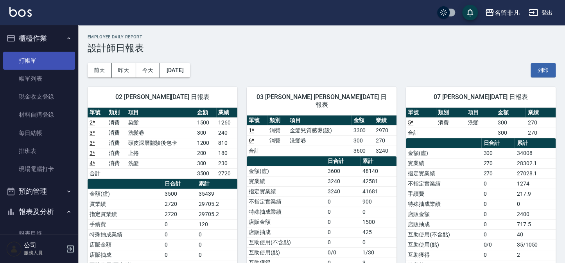
click at [36, 57] on link "打帳單" at bounding box center [39, 61] width 72 height 18
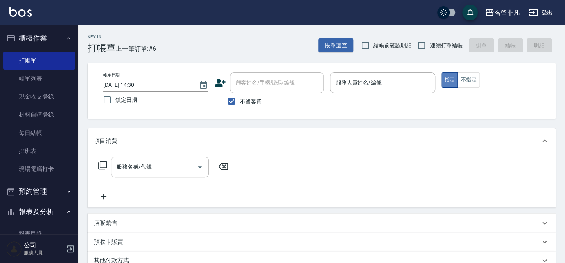
click at [446, 81] on button "指定" at bounding box center [450, 79] width 17 height 15
click at [446, 77] on button "指定" at bounding box center [450, 79] width 17 height 15
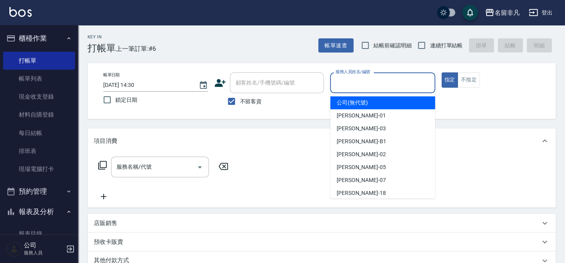
click at [393, 78] on input "服務人員姓名/編號" at bounding box center [383, 83] width 98 height 14
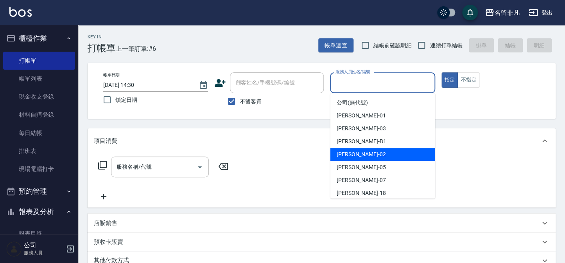
click at [347, 153] on span "[PERSON_NAME]-02" at bounding box center [361, 154] width 49 height 8
type input "[PERSON_NAME]-02"
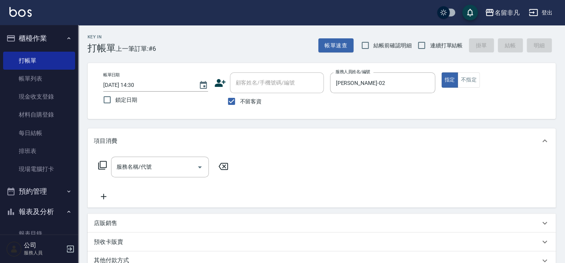
click at [102, 161] on icon at bounding box center [102, 165] width 9 height 9
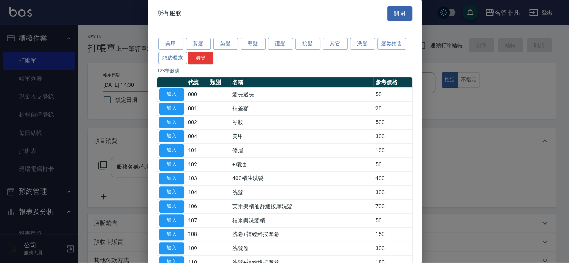
drag, startPoint x: 181, startPoint y: 206, endPoint x: 191, endPoint y: 201, distance: 10.9
click at [180, 206] on button "加入" at bounding box center [171, 206] width 25 height 12
type input "芙米樂精油舒緩按摩洗髮(106)"
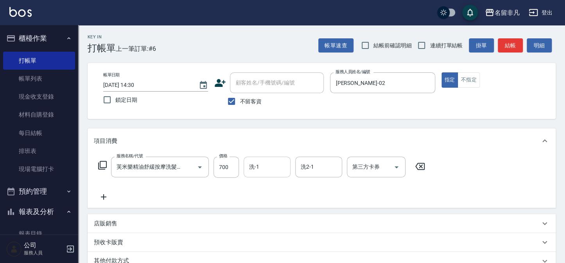
click at [262, 168] on input "洗-1" at bounding box center [267, 167] width 40 height 14
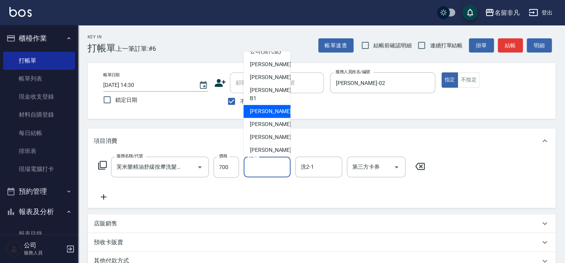
scroll to position [12, 0]
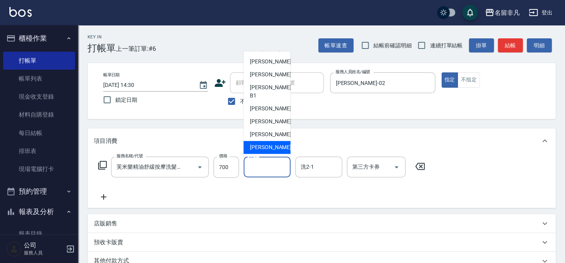
click at [260, 143] on span "[PERSON_NAME]-18" at bounding box center [274, 147] width 49 height 8
type input "[PERSON_NAME]-18"
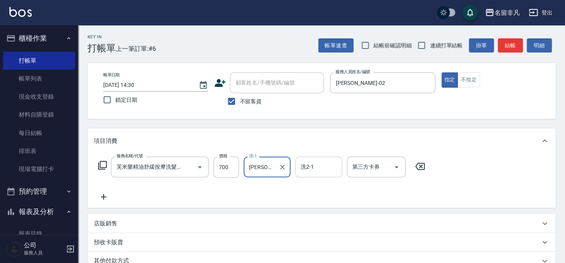
click at [334, 169] on input "洗2-1" at bounding box center [319, 167] width 40 height 14
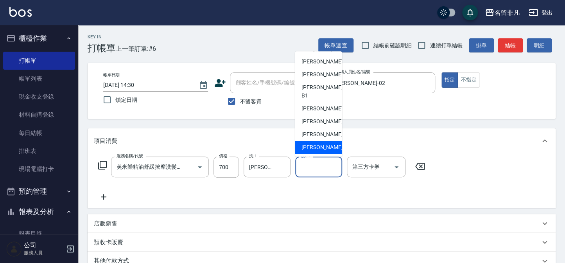
click at [332, 143] on div "[PERSON_NAME]-18" at bounding box center [318, 147] width 47 height 13
type input "[PERSON_NAME]-18"
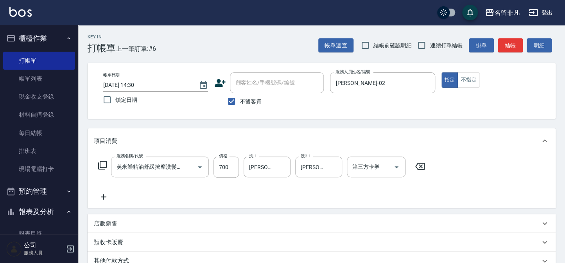
click at [104, 164] on icon at bounding box center [102, 164] width 9 height 9
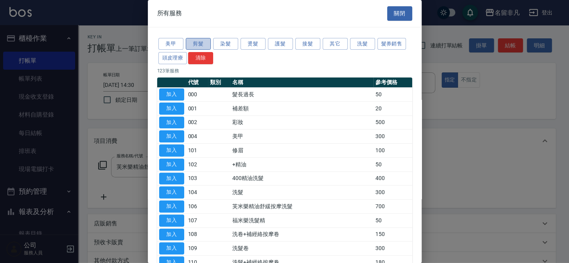
click at [192, 42] on button "剪髮" at bounding box center [198, 44] width 25 height 12
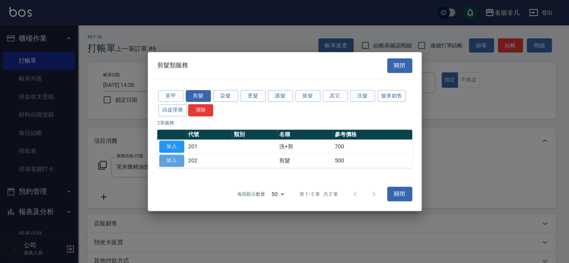
click at [169, 159] on button "加入" at bounding box center [171, 160] width 25 height 12
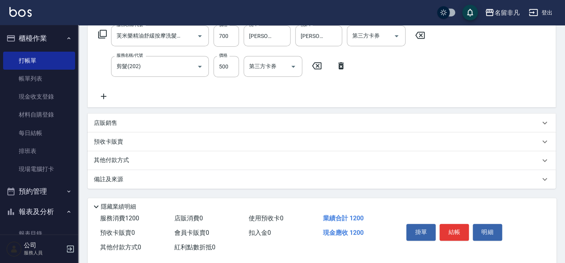
scroll to position [144, 0]
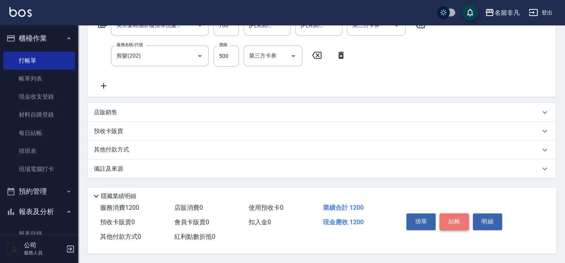
click at [456, 220] on button "結帳" at bounding box center [454, 221] width 29 height 16
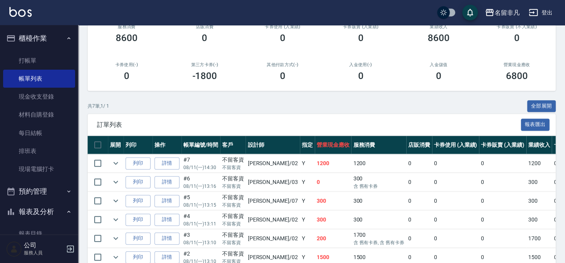
scroll to position [106, 0]
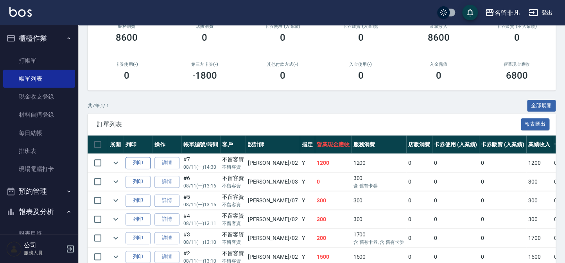
click at [142, 163] on button "列印" at bounding box center [138, 163] width 25 height 12
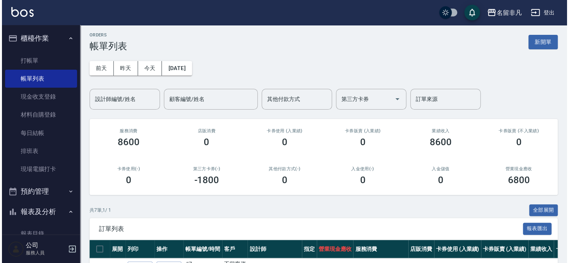
scroll to position [0, 0]
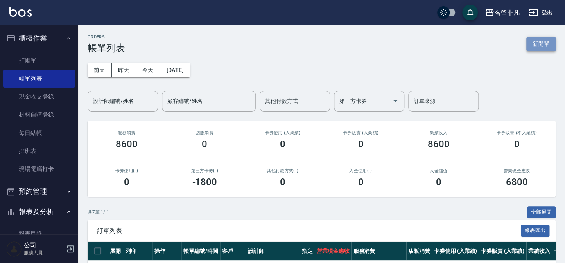
click at [544, 44] on button "新開單" at bounding box center [540, 44] width 29 height 14
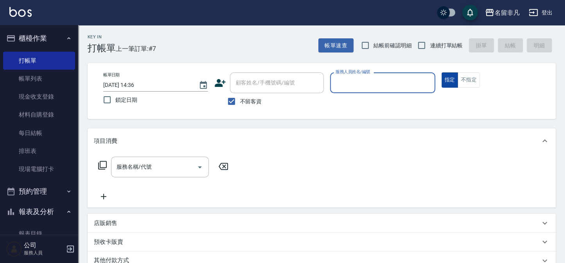
click at [450, 82] on button "指定" at bounding box center [450, 79] width 17 height 15
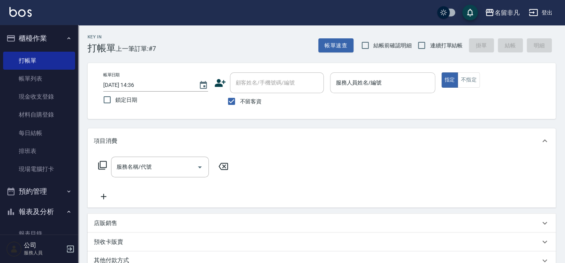
click at [377, 82] on div "服務人員姓名/編號 服務人員姓名/編號" at bounding box center [382, 82] width 105 height 21
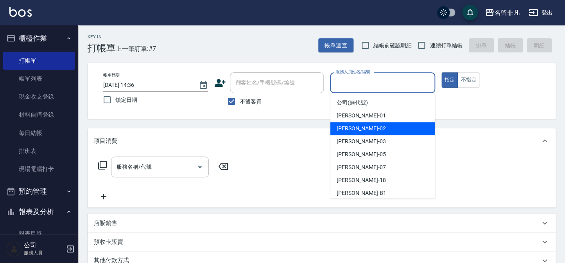
click at [347, 129] on span "[PERSON_NAME]-02" at bounding box center [361, 128] width 49 height 8
type input "[PERSON_NAME]-02"
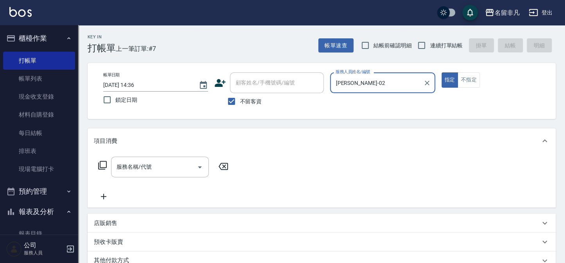
click at [102, 164] on icon at bounding box center [102, 164] width 9 height 9
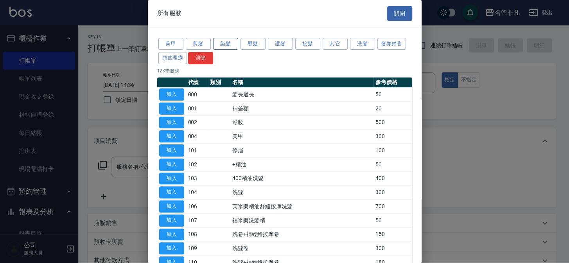
click at [231, 43] on button "染髮" at bounding box center [225, 44] width 25 height 12
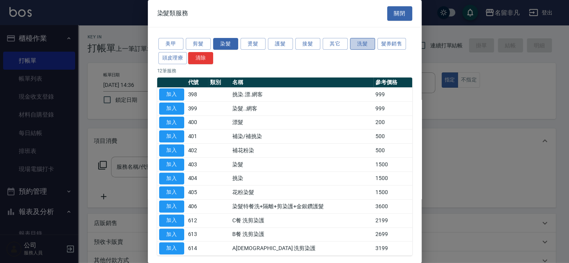
click at [359, 44] on button "洗髮" at bounding box center [362, 44] width 25 height 12
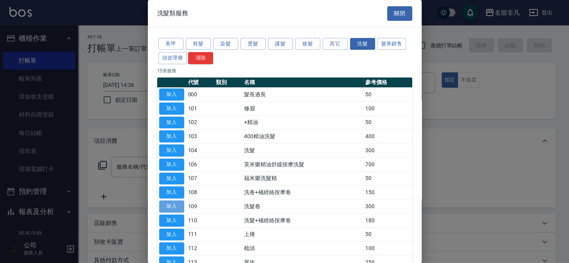
click at [171, 203] on button "加入" at bounding box center [171, 206] width 25 height 12
type input "洗髮卷(109)"
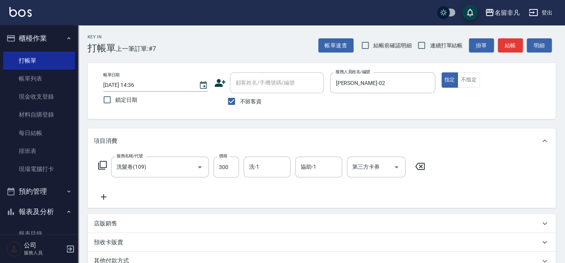
click at [104, 163] on icon at bounding box center [102, 164] width 9 height 9
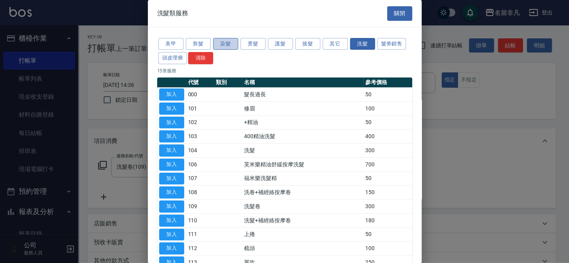
click at [222, 42] on button "染髮" at bounding box center [225, 44] width 25 height 12
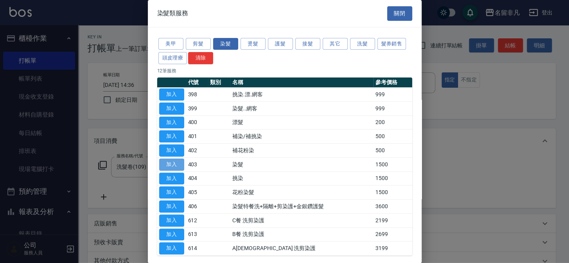
click at [178, 164] on button "加入" at bounding box center [171, 164] width 25 height 12
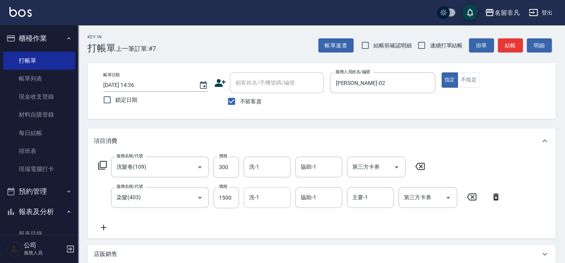
click at [268, 198] on input "洗-1" at bounding box center [267, 197] width 40 height 14
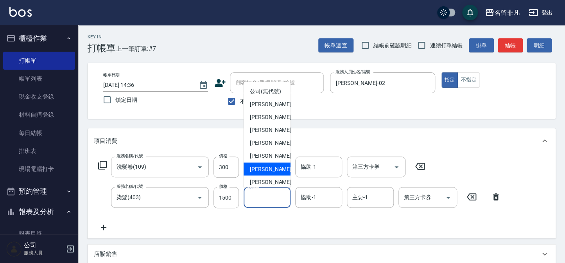
click at [266, 173] on span "[PERSON_NAME]-18" at bounding box center [274, 169] width 49 height 8
type input "[PERSON_NAME]-18"
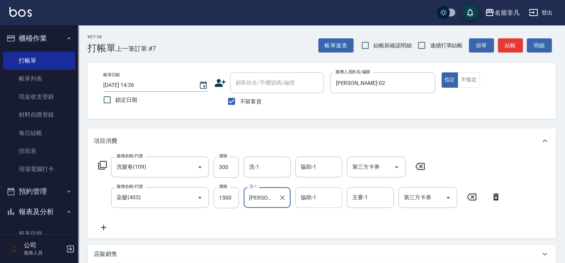
click at [313, 192] on input "協助-1" at bounding box center [319, 197] width 40 height 14
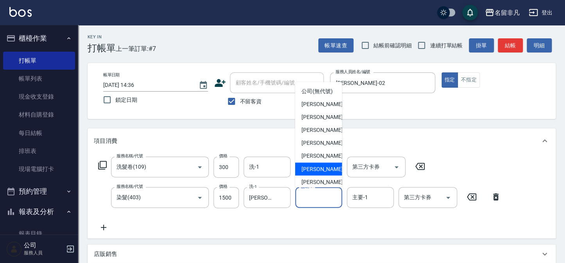
click at [313, 173] on span "[PERSON_NAME]-18" at bounding box center [326, 169] width 49 height 8
type input "[PERSON_NAME]-18"
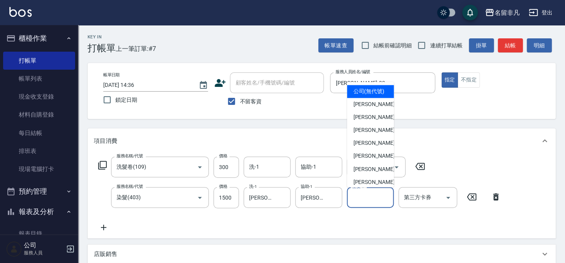
click at [369, 193] on input "主要-1" at bounding box center [370, 197] width 40 height 14
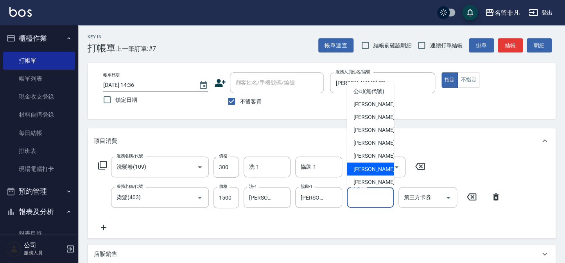
click at [359, 173] on span "[PERSON_NAME]-18" at bounding box center [377, 169] width 49 height 8
type input "[PERSON_NAME]-18"
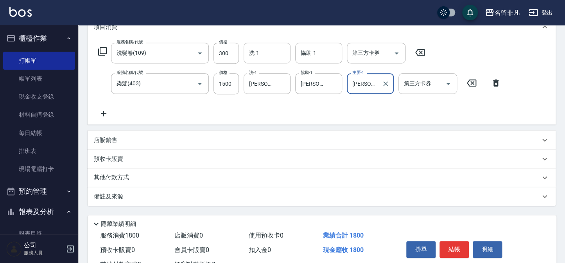
scroll to position [144, 0]
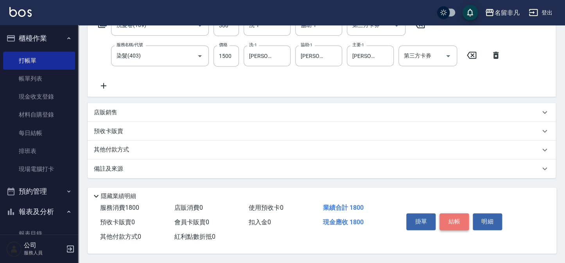
click at [443, 220] on button "結帳" at bounding box center [454, 221] width 29 height 16
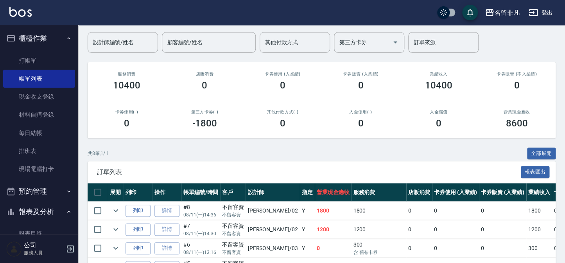
scroll to position [71, 0]
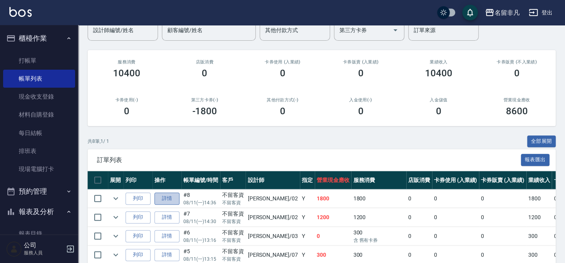
click at [172, 196] on link "詳情" at bounding box center [166, 198] width 25 height 12
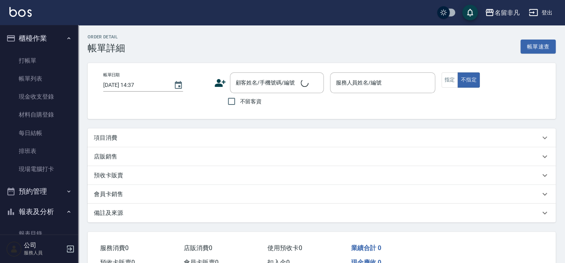
type input "[DATE] 14:36"
checkbox input "true"
type input "[PERSON_NAME]-02"
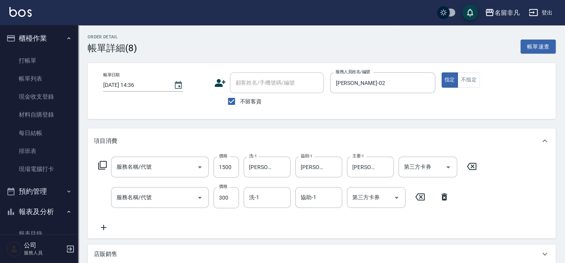
type input "染髮(403)"
type input "洗髮卷(109)"
click at [398, 197] on icon "Open" at bounding box center [396, 197] width 9 height 9
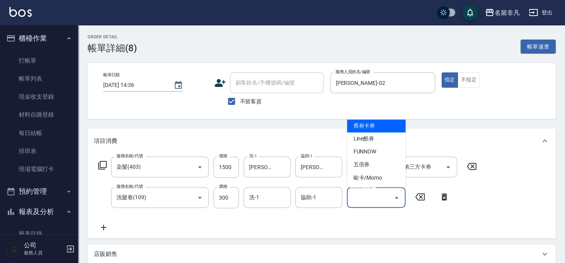
click at [363, 124] on span "舊有卡券" at bounding box center [376, 125] width 59 height 13
type input "舊有卡券"
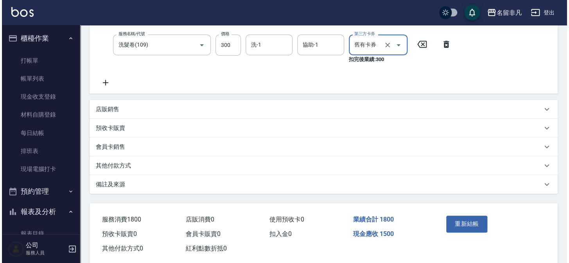
scroll to position [166, 0]
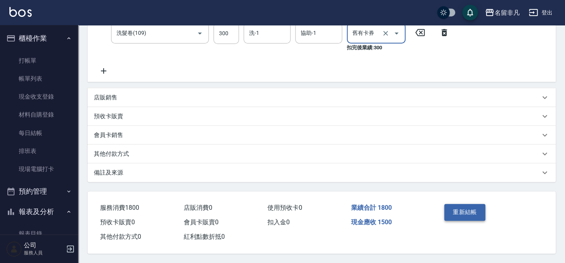
click at [459, 210] on button "重新結帳" at bounding box center [464, 212] width 41 height 16
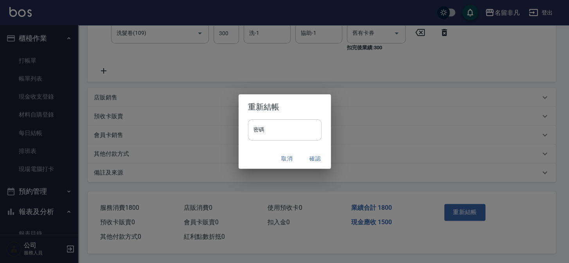
click at [275, 135] on input "密碼" at bounding box center [285, 129] width 74 height 21
type input "****"
click at [312, 156] on button "確認" at bounding box center [315, 158] width 25 height 14
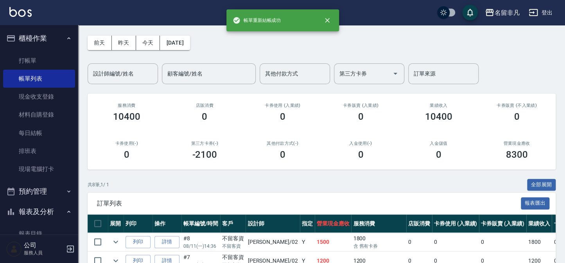
scroll to position [106, 0]
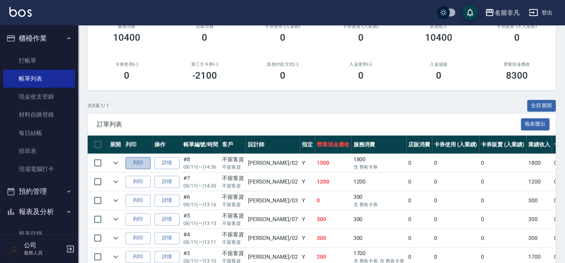
click at [138, 160] on button "列印" at bounding box center [138, 163] width 25 height 12
click at [142, 180] on button "列印" at bounding box center [138, 182] width 25 height 12
click at [126, 176] on button "列印" at bounding box center [138, 182] width 25 height 12
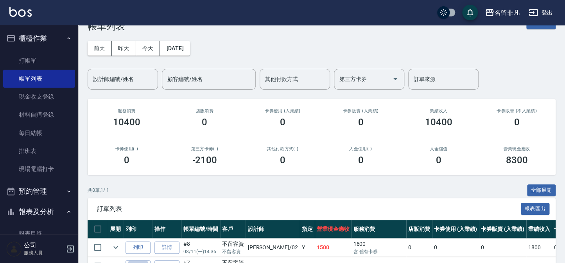
scroll to position [0, 0]
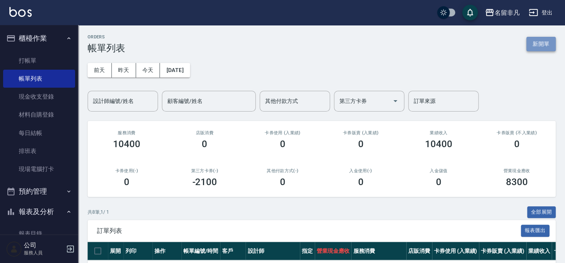
click at [540, 41] on button "新開單" at bounding box center [540, 44] width 29 height 14
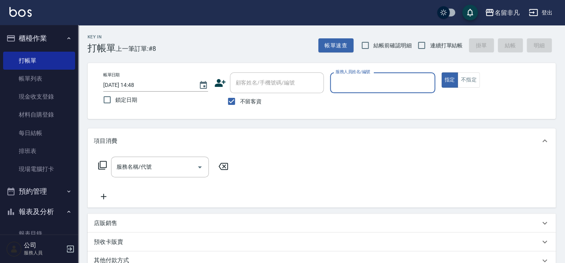
click at [215, 84] on icon at bounding box center [220, 83] width 11 height 8
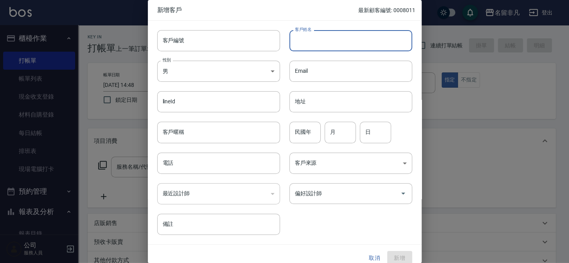
click at [353, 44] on input "客戶姓名" at bounding box center [350, 40] width 123 height 21
type input "n"
type input "[PERSON_NAME]"
click at [309, 133] on input "民國年" at bounding box center [304, 132] width 31 height 21
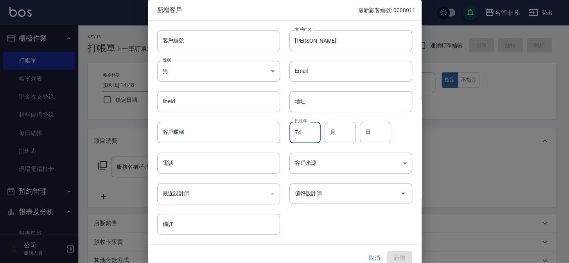
type input "74"
type input "11"
type input "28"
drag, startPoint x: 183, startPoint y: 160, endPoint x: 198, endPoint y: 182, distance: 26.5
click at [198, 182] on div "客戶編號 客戶編號 客戶姓名 [PERSON_NAME] 客戶姓名 性別 男 [DEMOGRAPHIC_DATA] 性別 Email Email lineId…" at bounding box center [280, 128] width 264 height 214
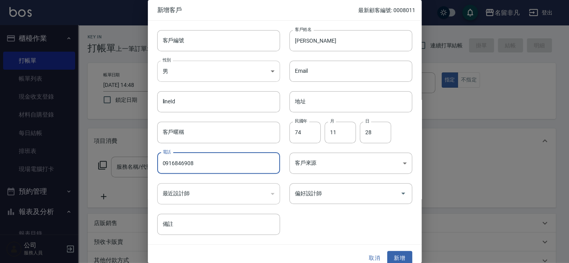
type input "0916846908"
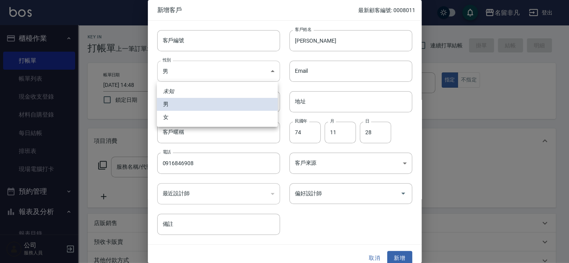
click at [198, 77] on body "名留非凡 登出 櫃檯作業 打帳單 帳單列表 現金收支登錄 材料自購登錄 每日結帳 排班表 現場電腦打卡 預約管理 預約管理 單日預約紀錄 單週預約紀錄 報表及…" at bounding box center [284, 186] width 569 height 373
click at [193, 112] on li "女" at bounding box center [217, 117] width 121 height 13
type input "[DEMOGRAPHIC_DATA]"
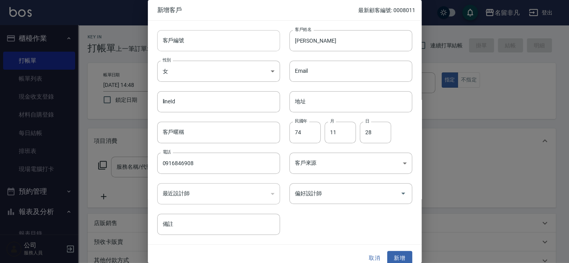
click at [190, 41] on input "客戶編號" at bounding box center [218, 40] width 123 height 21
type input "741128"
click at [402, 262] on button "新增" at bounding box center [399, 258] width 25 height 14
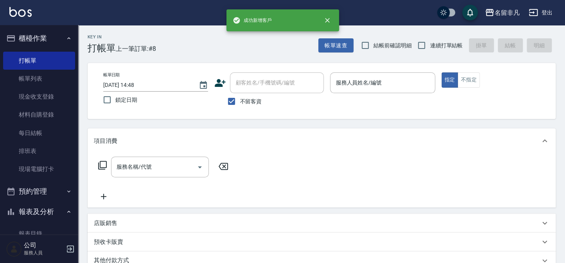
click at [246, 95] on label "不留客資" at bounding box center [242, 101] width 38 height 16
click at [240, 95] on input "不留客資" at bounding box center [231, 101] width 16 height 16
checkbox input "false"
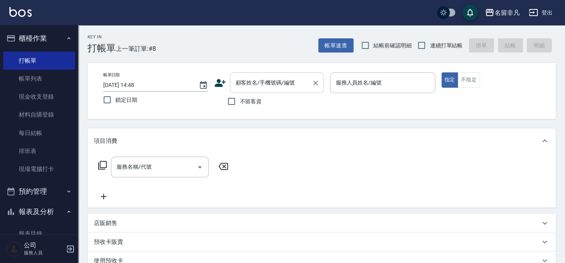
click at [263, 82] on div "顧客姓名/手機號碼/編號 顧客姓名/手機號碼/編號" at bounding box center [277, 82] width 94 height 21
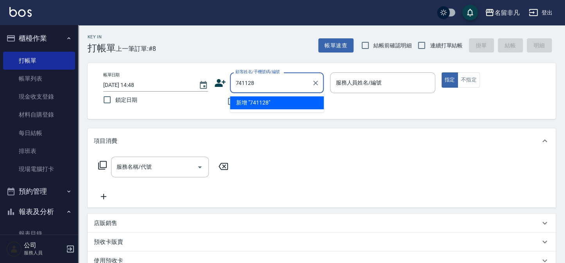
type input "741128"
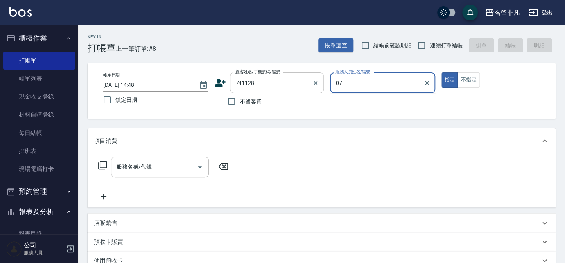
type input "07"
type button "true"
type input "[PERSON_NAME]/0916846908/741128"
type input "[PERSON_NAME]-07"
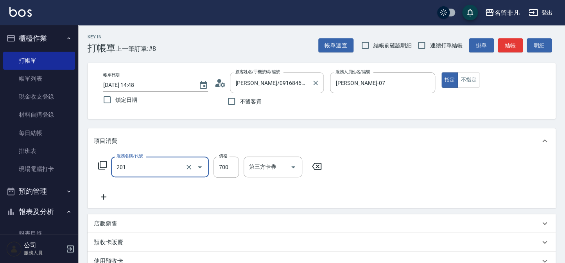
type input "洗+剪(201)"
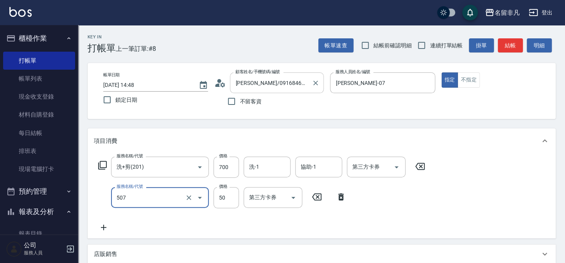
type input "瞬間護髮(507)"
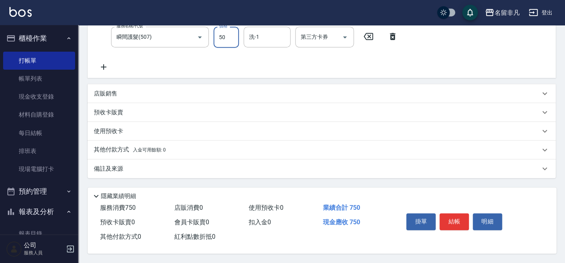
scroll to position [162, 0]
click at [470, 225] on div "掛單 結帳 明細" at bounding box center [454, 222] width 102 height 25
click at [465, 223] on button "結帳" at bounding box center [454, 221] width 29 height 16
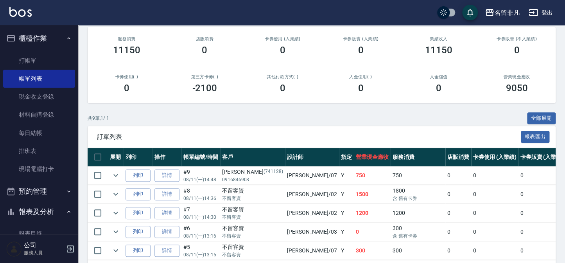
scroll to position [106, 0]
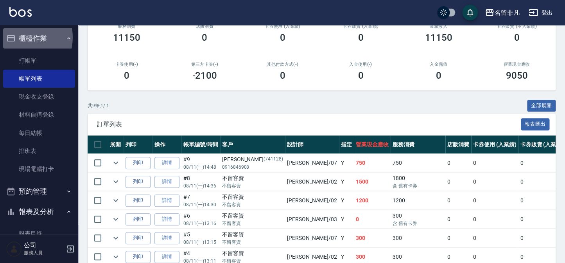
click at [18, 37] on button "櫃檯作業" at bounding box center [39, 38] width 72 height 20
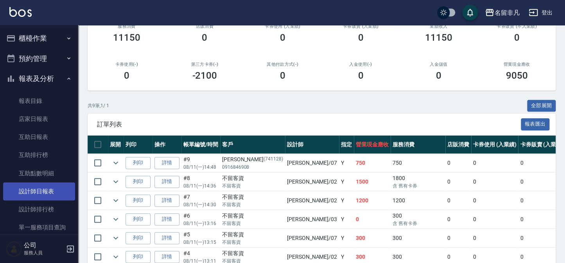
click at [37, 192] on link "設計師日報表" at bounding box center [39, 191] width 72 height 18
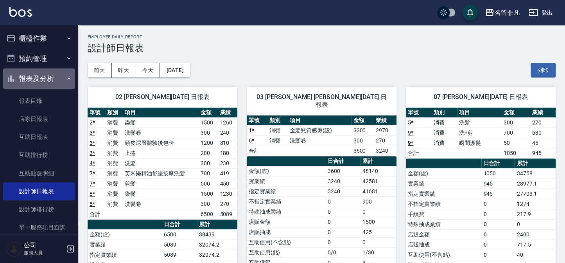
click at [56, 78] on button "報表及分析" at bounding box center [39, 78] width 72 height 20
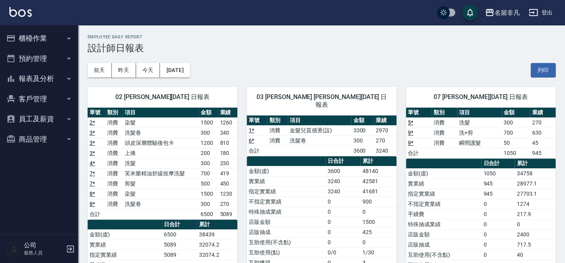
click at [54, 45] on button "櫃檯作業" at bounding box center [39, 38] width 72 height 20
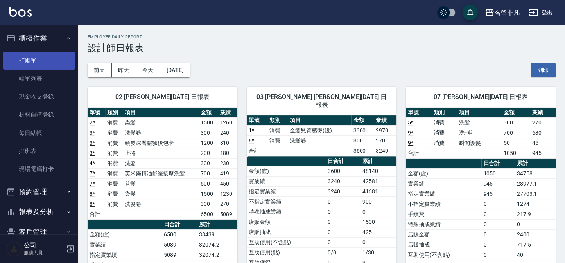
click at [54, 59] on link "打帳單" at bounding box center [39, 61] width 72 height 18
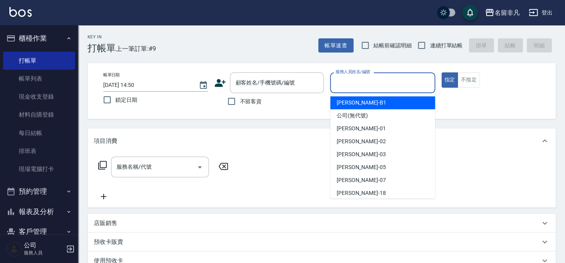
click at [356, 84] on input "服務人員姓名/編號" at bounding box center [383, 83] width 98 height 14
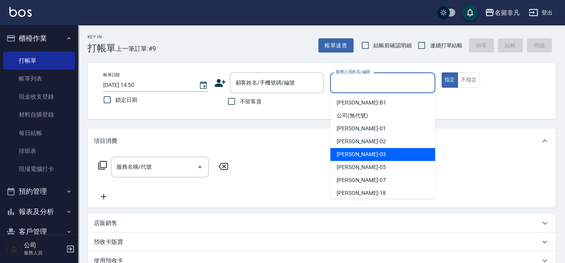
click at [367, 155] on div "[PERSON_NAME] -03" at bounding box center [382, 154] width 105 height 13
type input "[PERSON_NAME]-03"
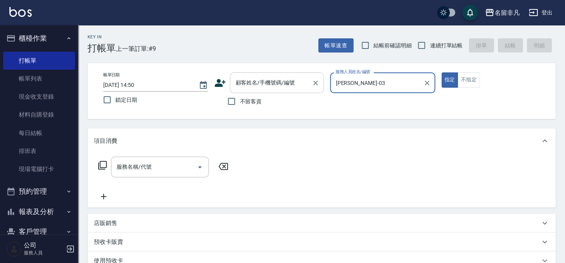
drag, startPoint x: 449, startPoint y: 76, endPoint x: 277, endPoint y: 74, distance: 171.3
click at [448, 76] on button "指定" at bounding box center [450, 79] width 17 height 15
click at [232, 100] on input "不留客資" at bounding box center [231, 101] width 16 height 16
checkbox input "true"
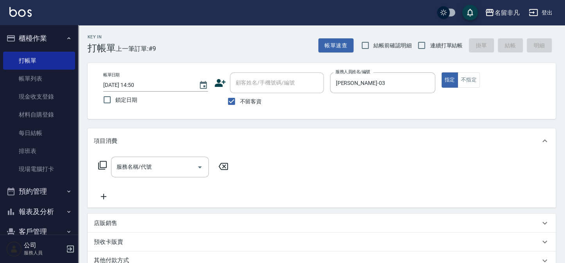
click at [101, 164] on icon at bounding box center [102, 164] width 9 height 9
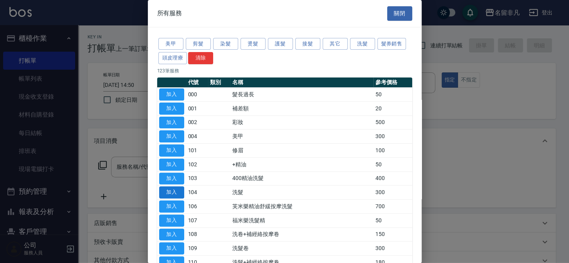
click at [163, 190] on button "加入" at bounding box center [171, 192] width 25 height 12
type input "洗髮(104)"
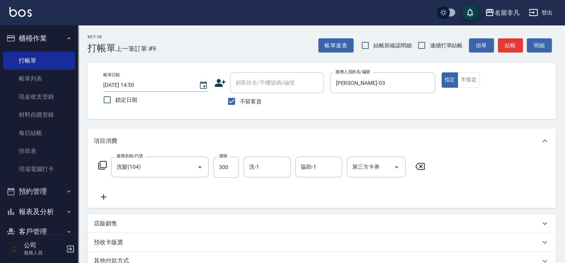
click at [103, 163] on icon at bounding box center [102, 164] width 9 height 9
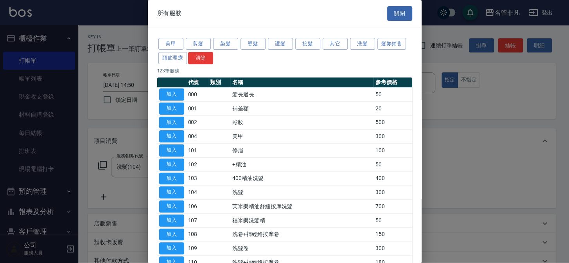
click at [101, 196] on div at bounding box center [284, 131] width 569 height 263
click at [102, 195] on div at bounding box center [284, 131] width 569 height 263
click at [102, 162] on div at bounding box center [284, 131] width 569 height 263
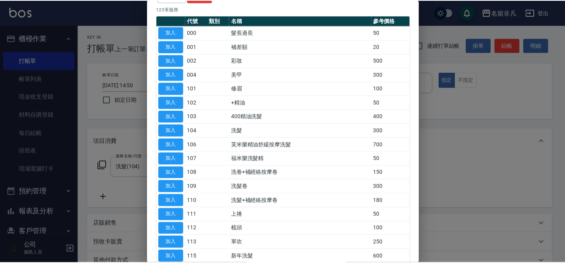
scroll to position [71, 0]
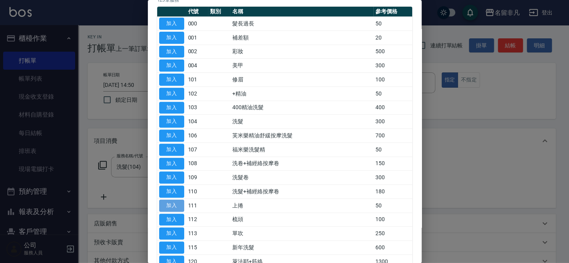
click at [174, 203] on button "加入" at bounding box center [171, 205] width 25 height 12
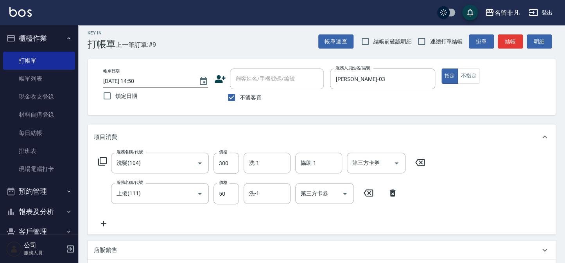
scroll to position [0, 0]
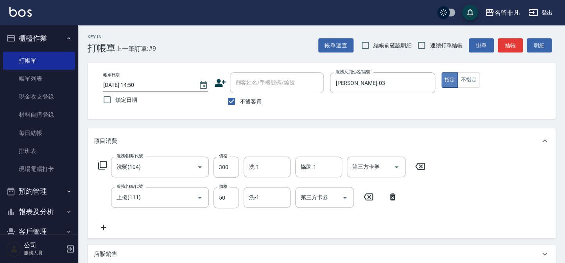
click at [449, 77] on button "指定" at bounding box center [450, 79] width 17 height 15
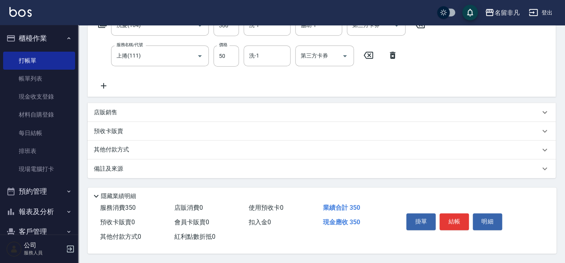
scroll to position [144, 0]
click at [447, 217] on button "結帳" at bounding box center [454, 221] width 29 height 16
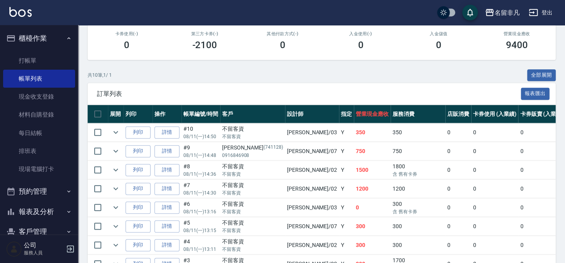
scroll to position [106, 0]
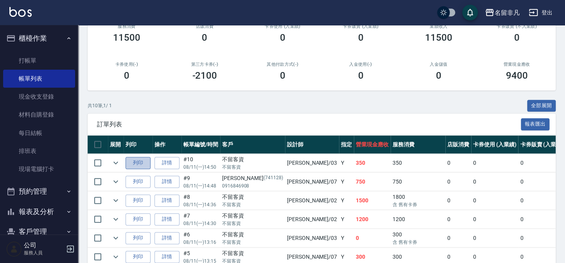
click at [140, 161] on button "列印" at bounding box center [138, 163] width 25 height 12
